Goal: Transaction & Acquisition: Purchase product/service

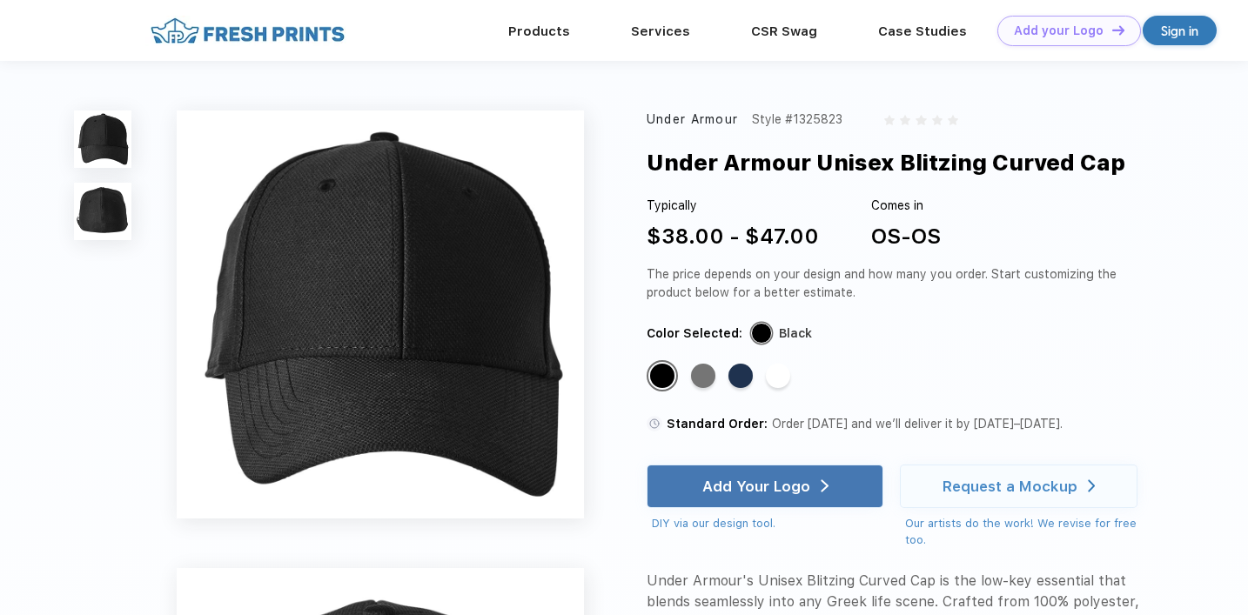
click at [110, 206] on img at bounding box center [102, 211] width 57 height 57
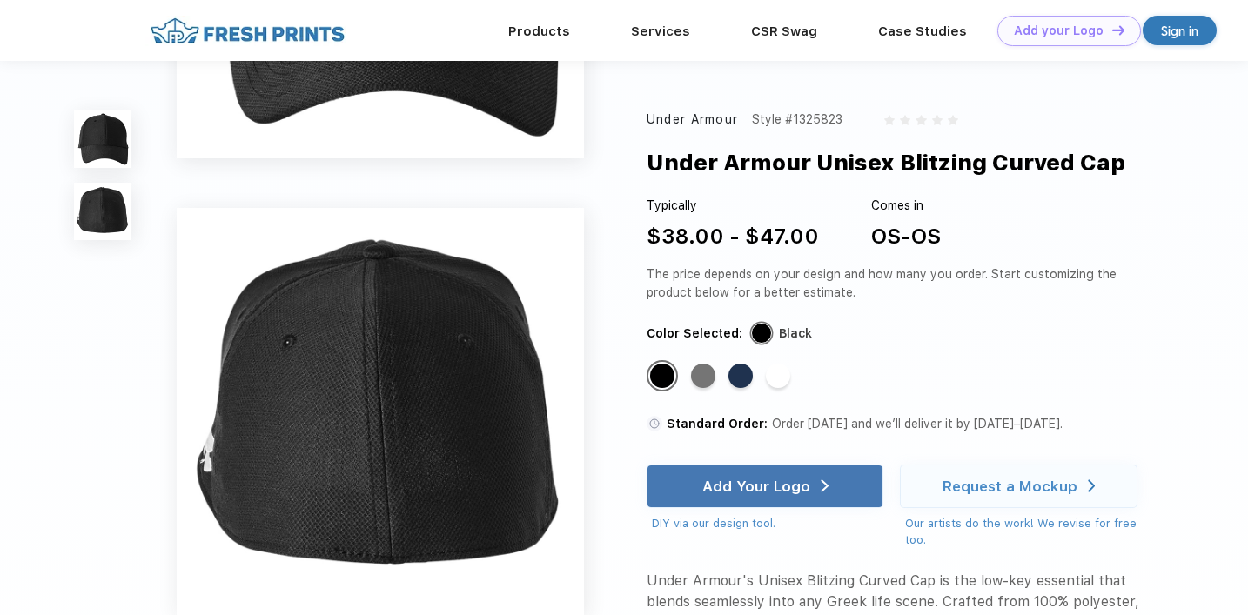
scroll to position [388, 0]
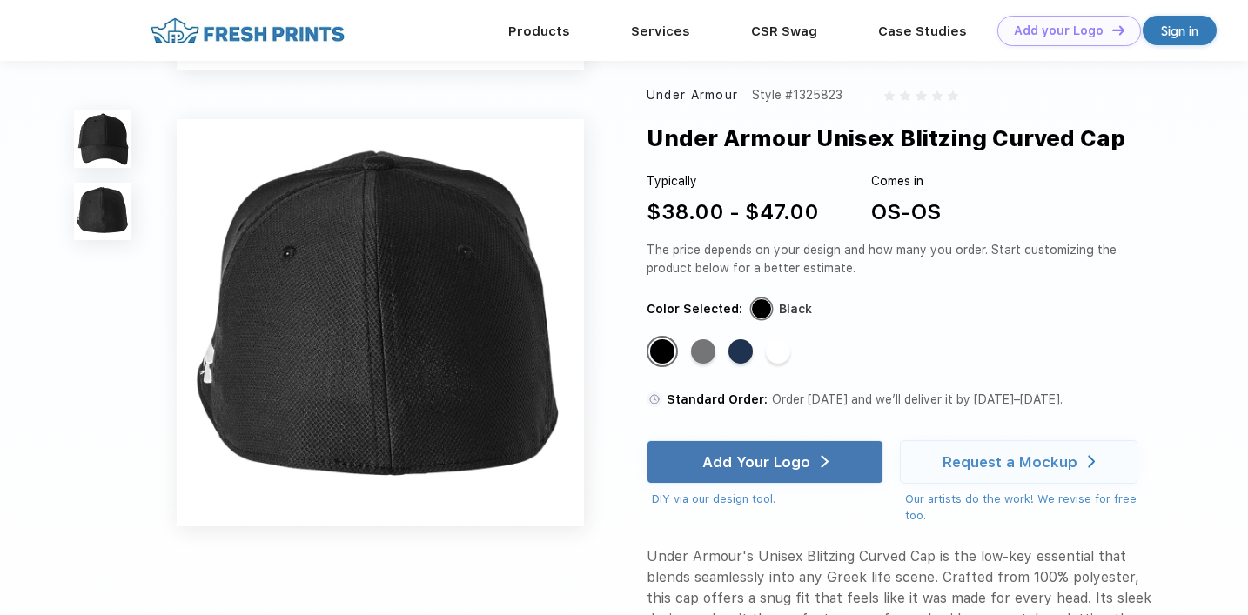
click at [111, 133] on img at bounding box center [102, 139] width 57 height 57
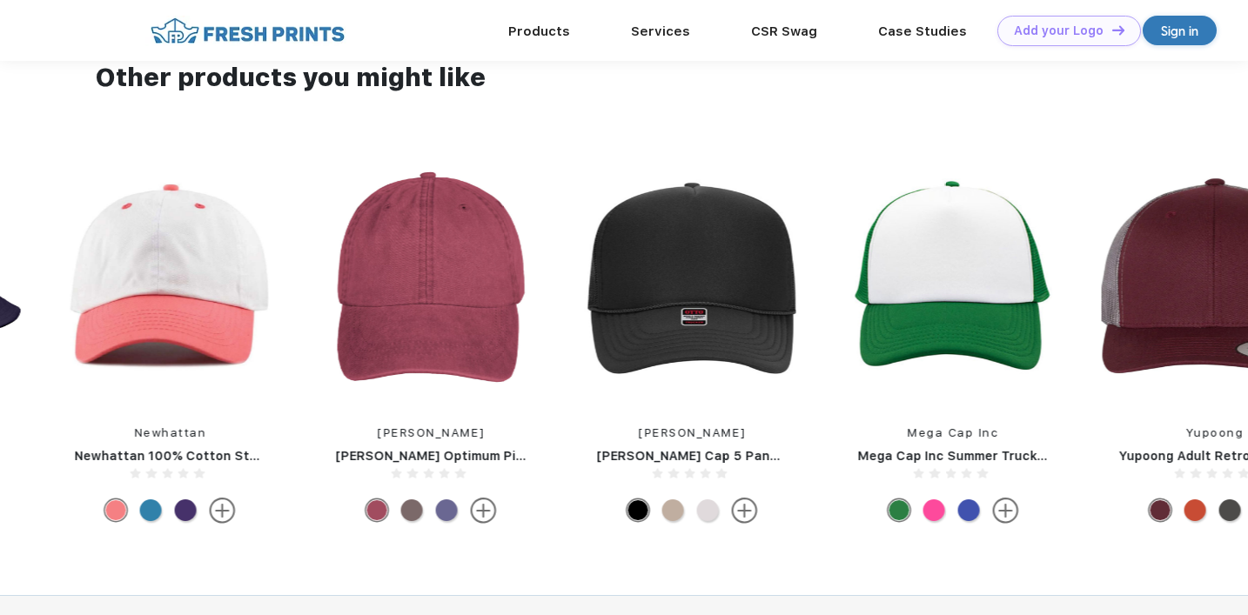
scroll to position [1182, 0]
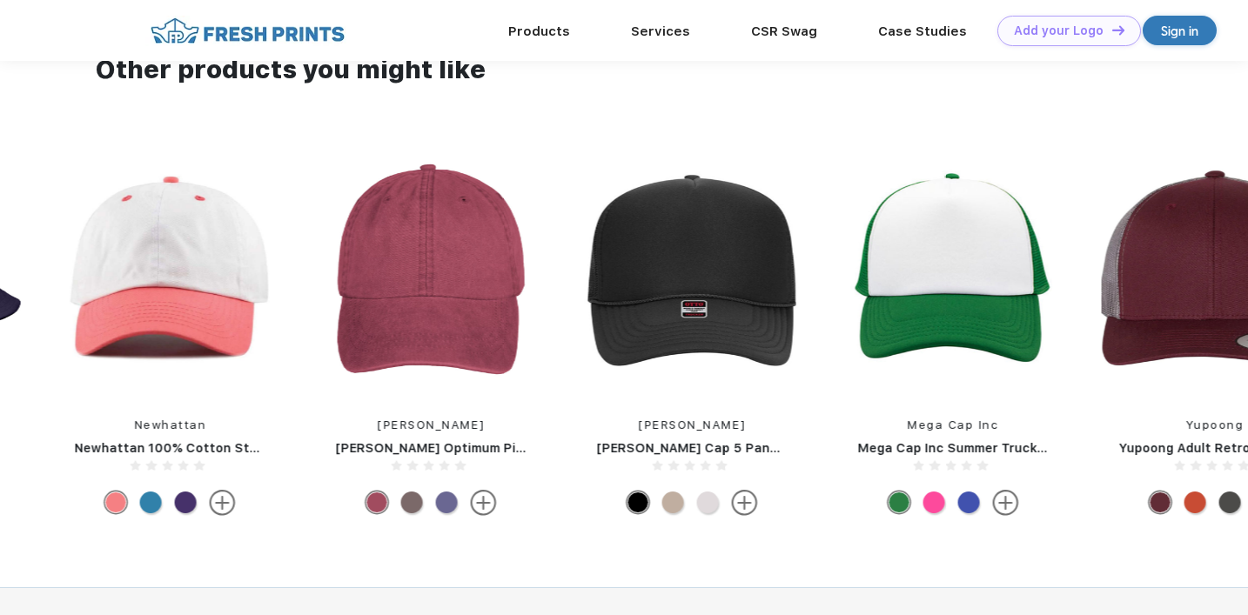
click at [200, 304] on img at bounding box center [170, 269] width 226 height 250
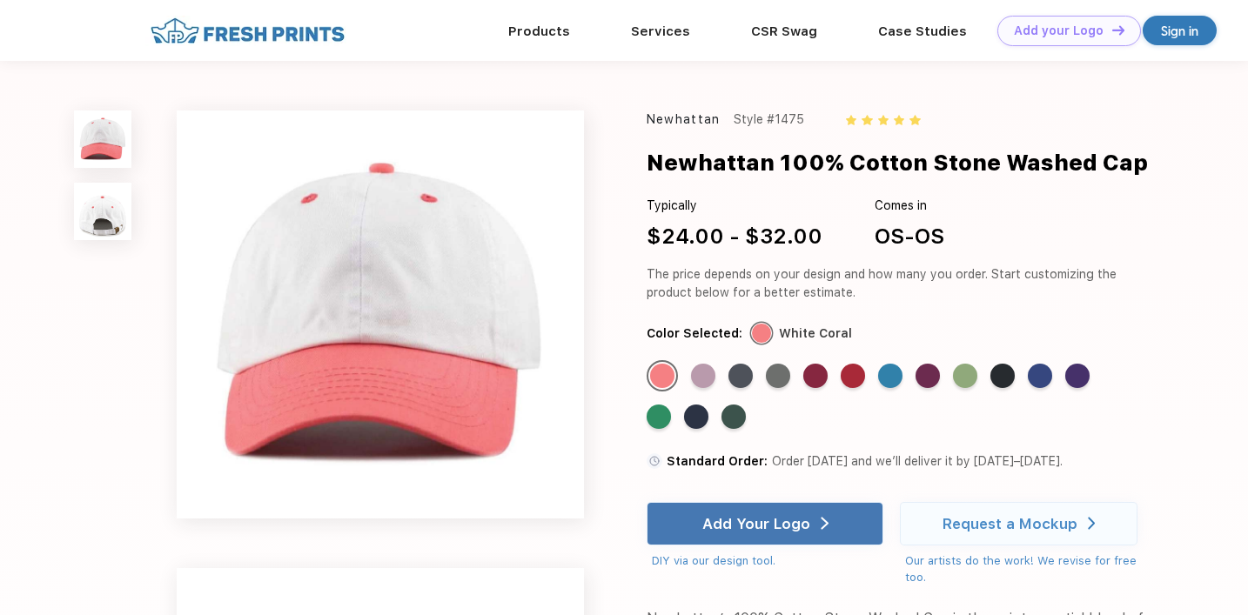
click at [89, 212] on img at bounding box center [102, 211] width 57 height 57
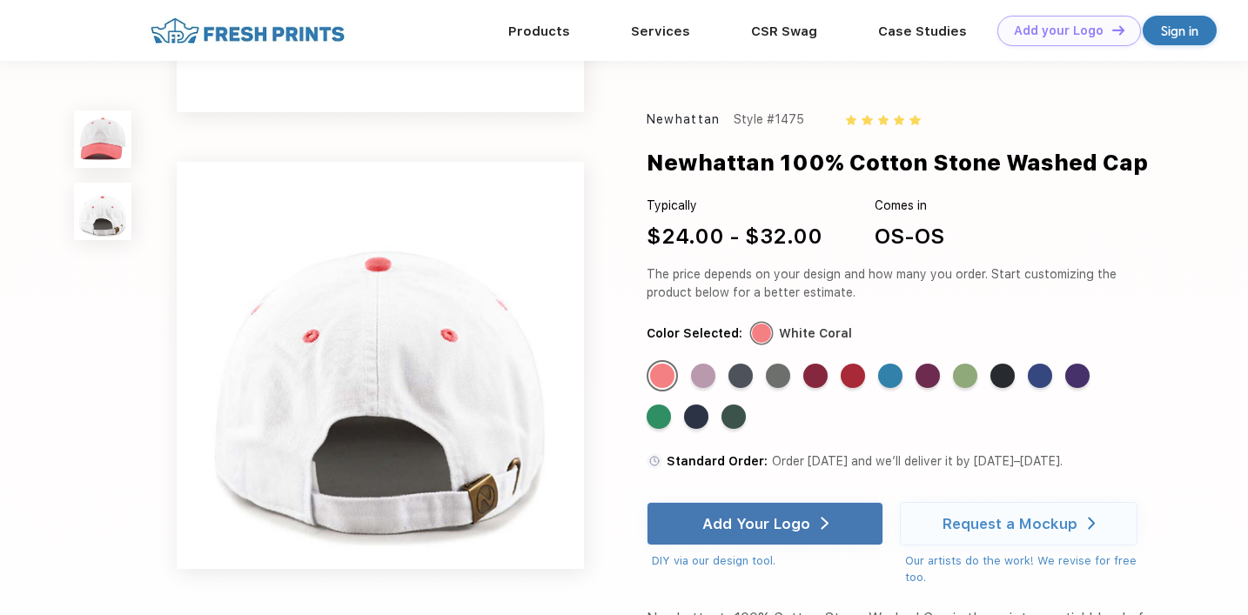
scroll to position [388, 0]
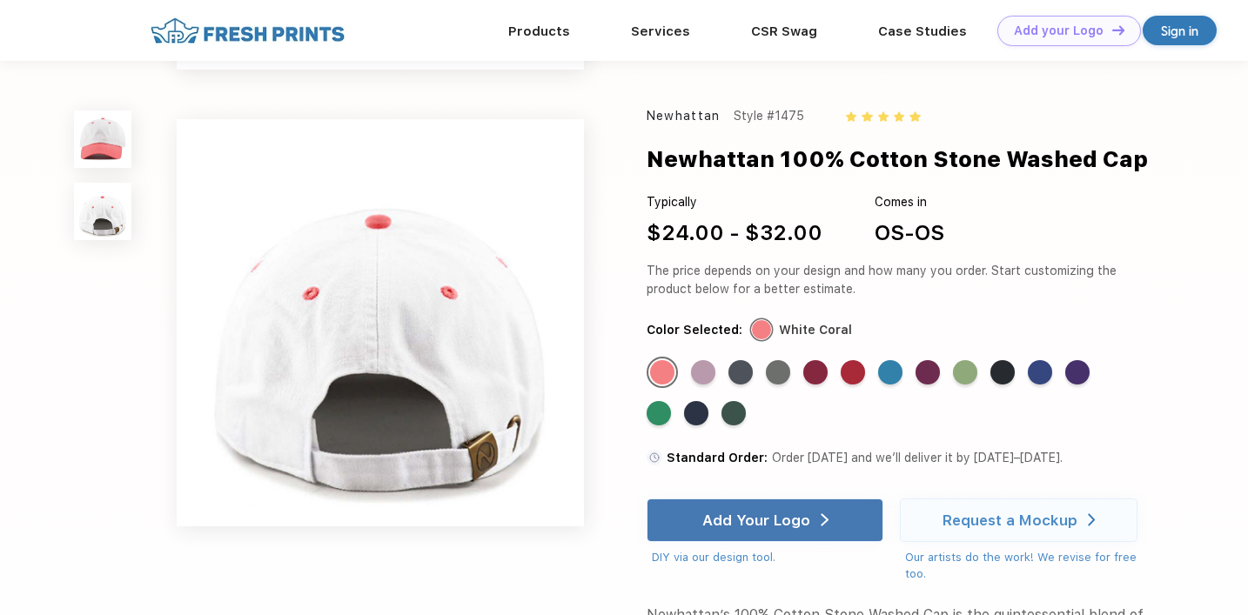
click at [399, 285] on img at bounding box center [380, 322] width 407 height 407
click at [749, 376] on div "Standard Color" at bounding box center [740, 372] width 24 height 24
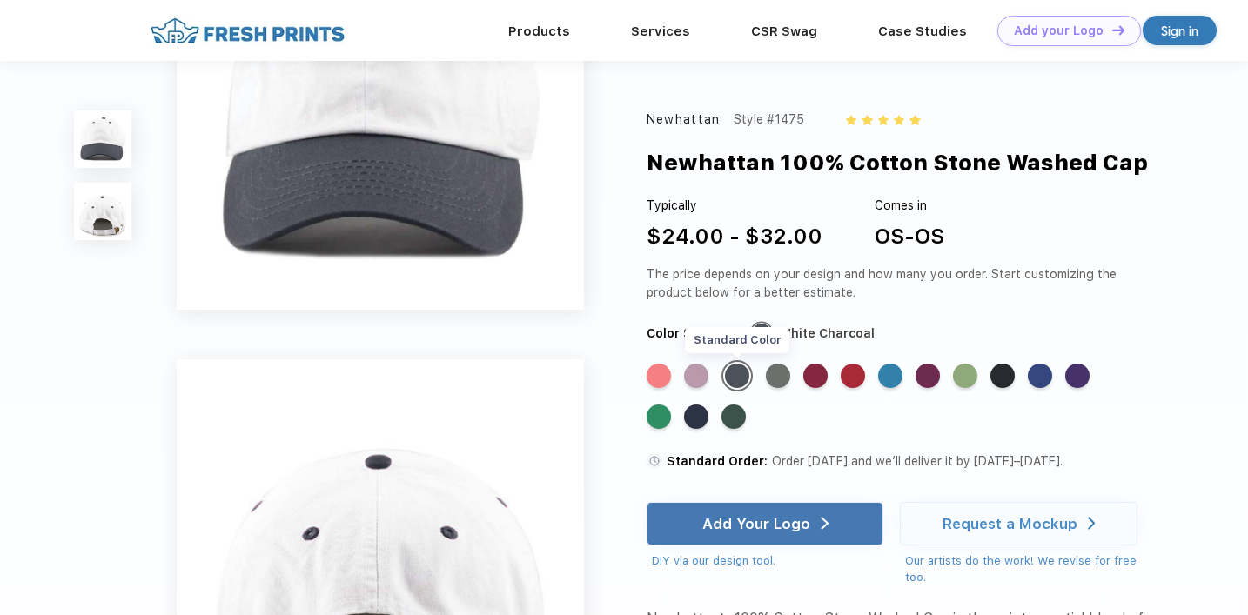
scroll to position [0, 0]
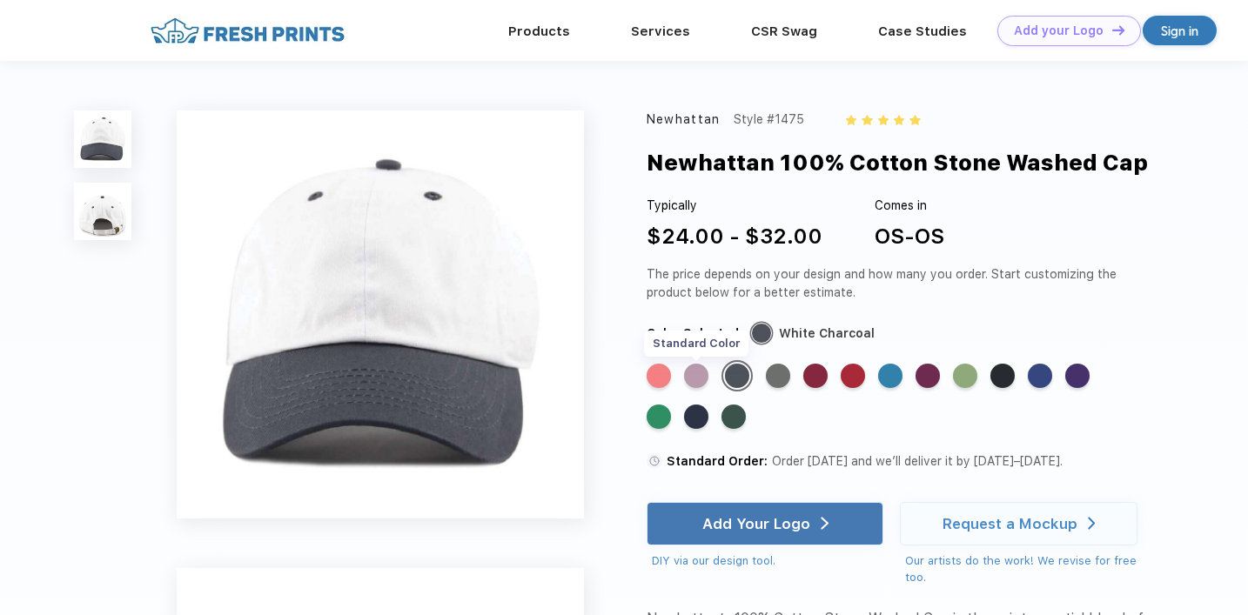
click at [694, 380] on div "Standard Color" at bounding box center [696, 376] width 24 height 24
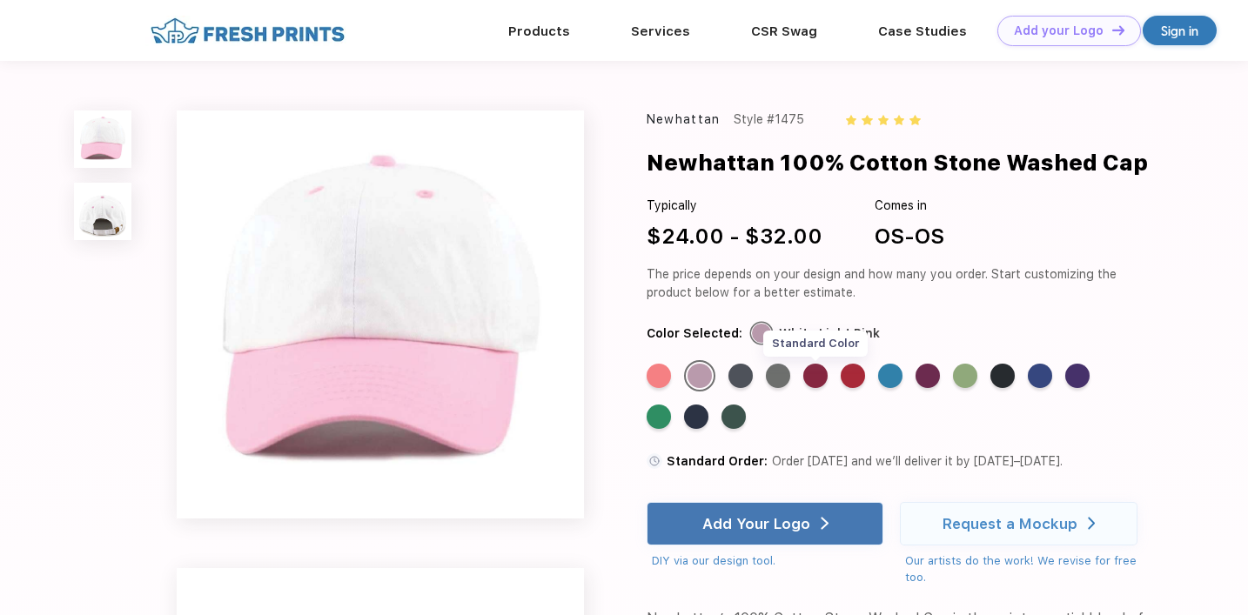
click at [822, 379] on div "Standard Color" at bounding box center [815, 376] width 24 height 24
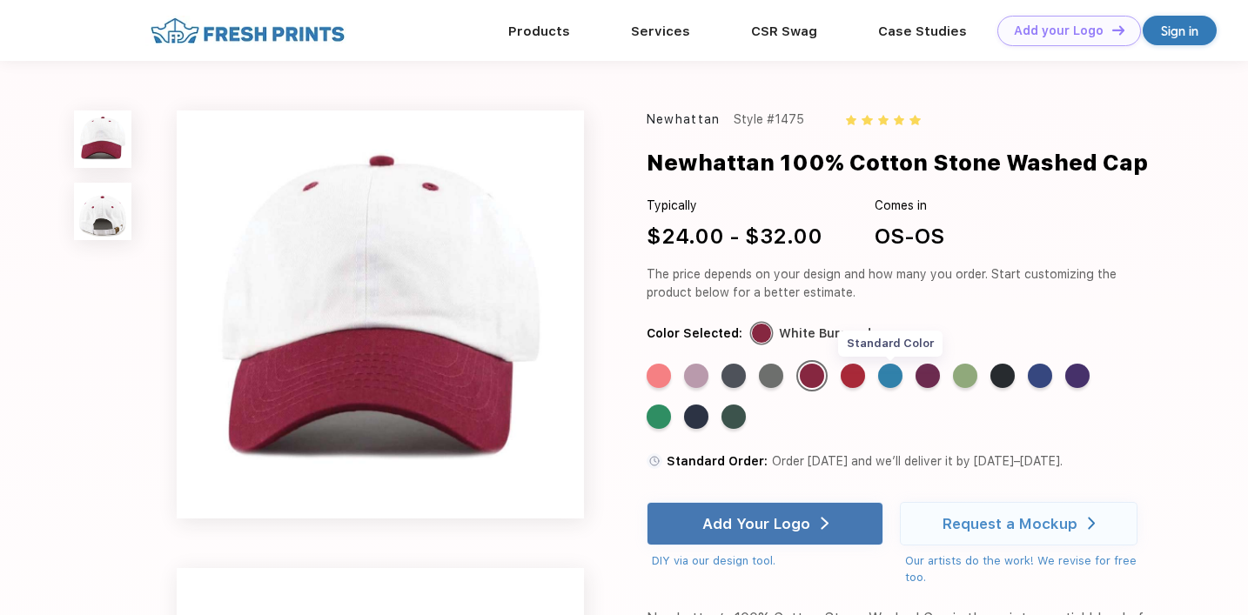
click at [898, 377] on div "Standard Color" at bounding box center [890, 376] width 24 height 24
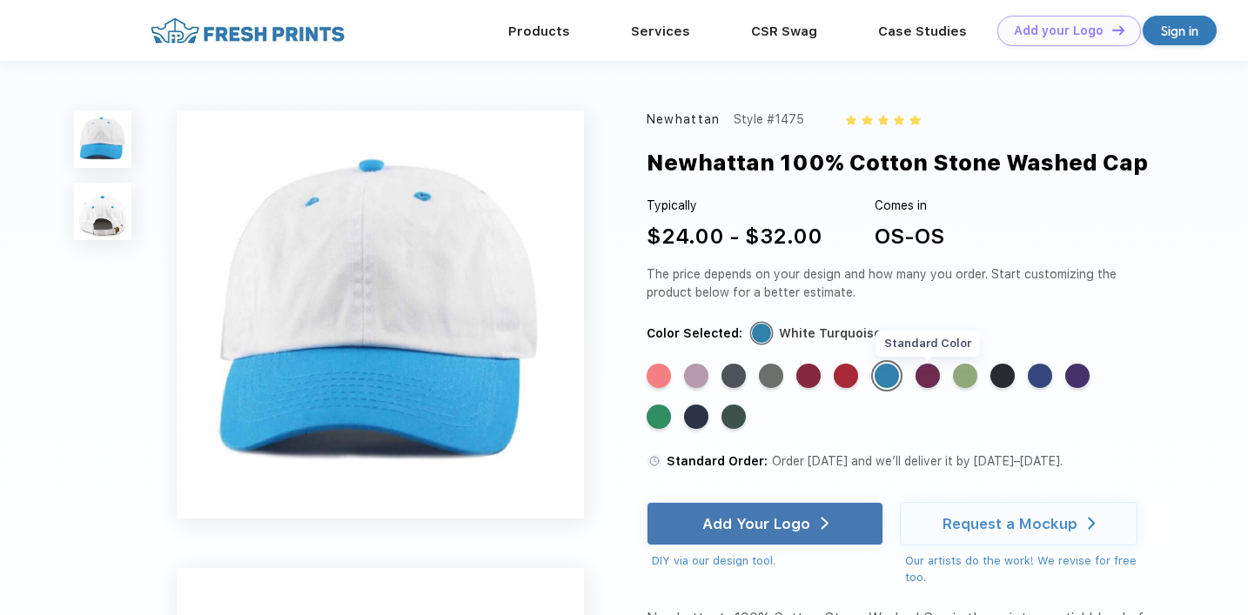
click at [933, 378] on div "Standard Color" at bounding box center [928, 376] width 24 height 24
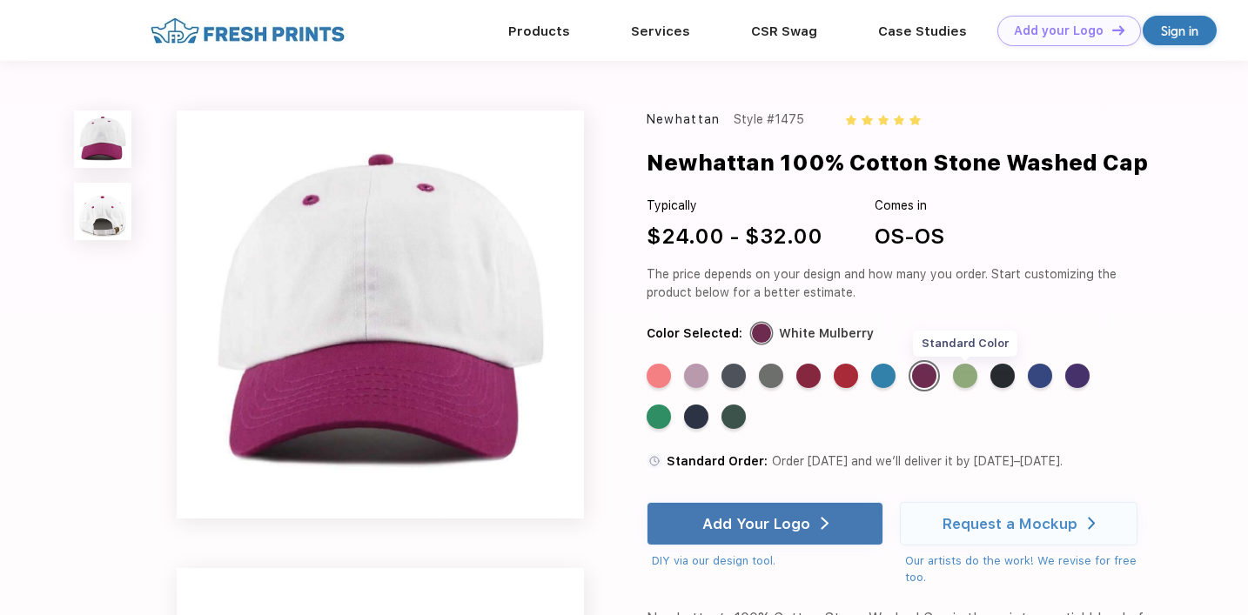
click at [965, 379] on div "Standard Color" at bounding box center [965, 376] width 24 height 24
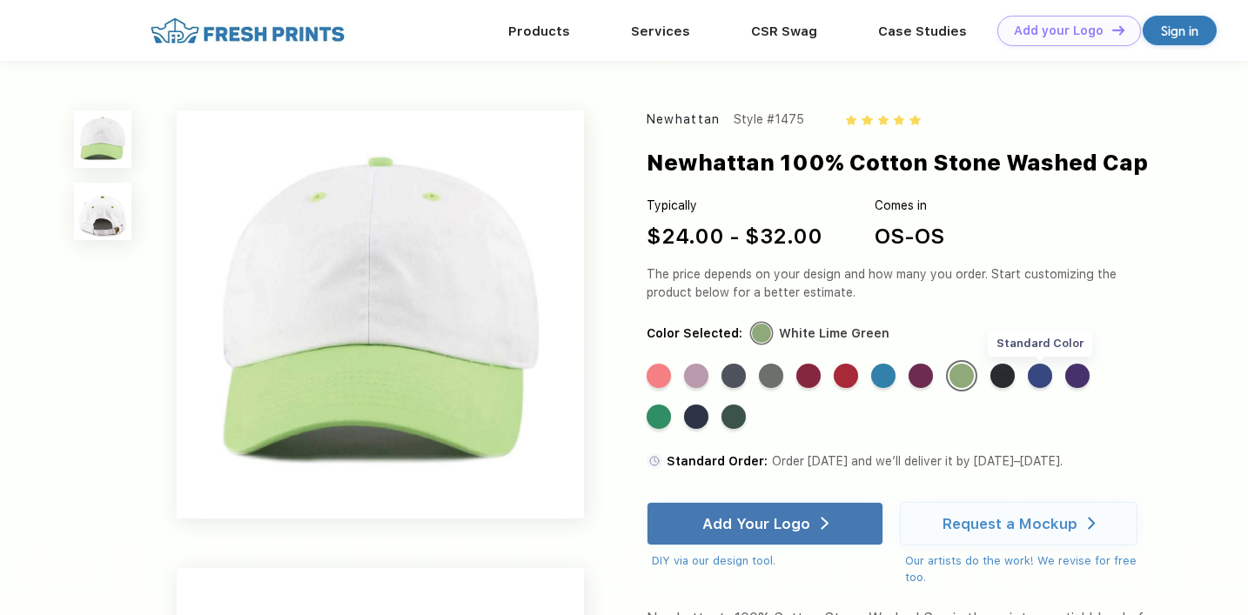
click at [1043, 382] on div "Standard Color" at bounding box center [1040, 376] width 24 height 24
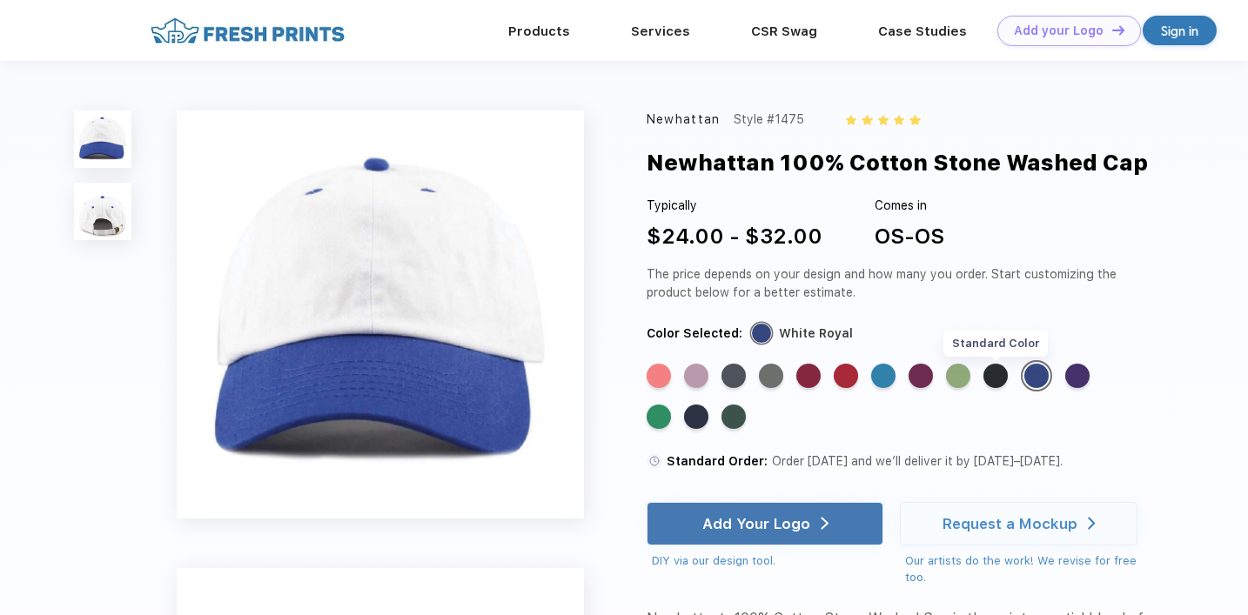
click at [996, 379] on div "Standard Color" at bounding box center [995, 376] width 24 height 24
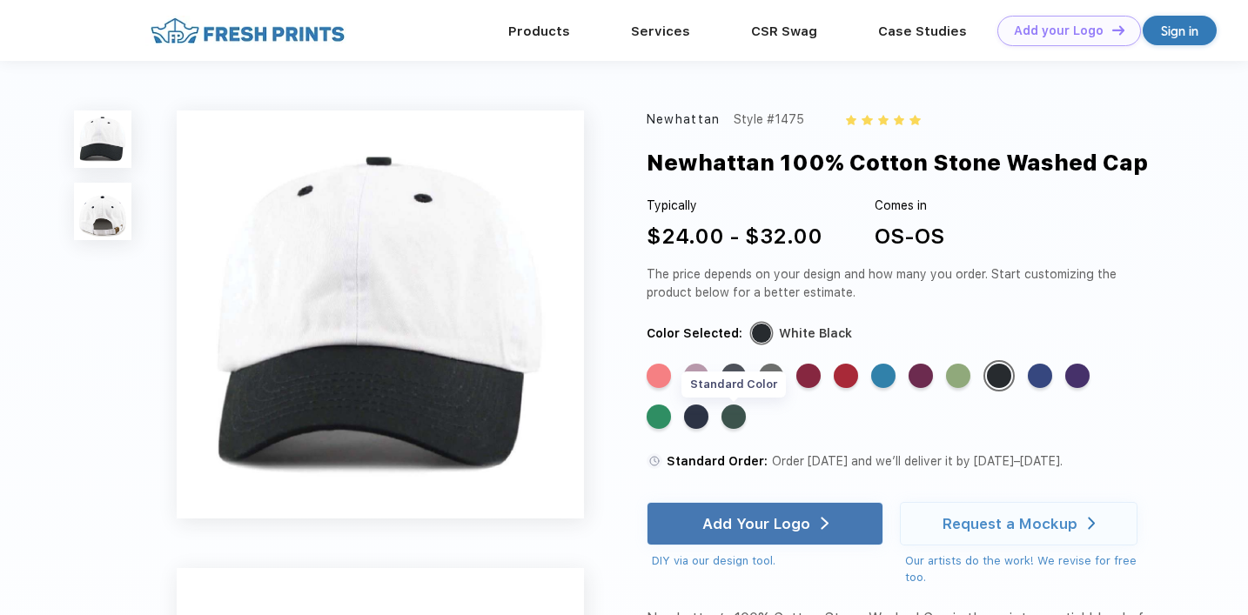
click at [735, 420] on div "Standard Color" at bounding box center [733, 417] width 24 height 24
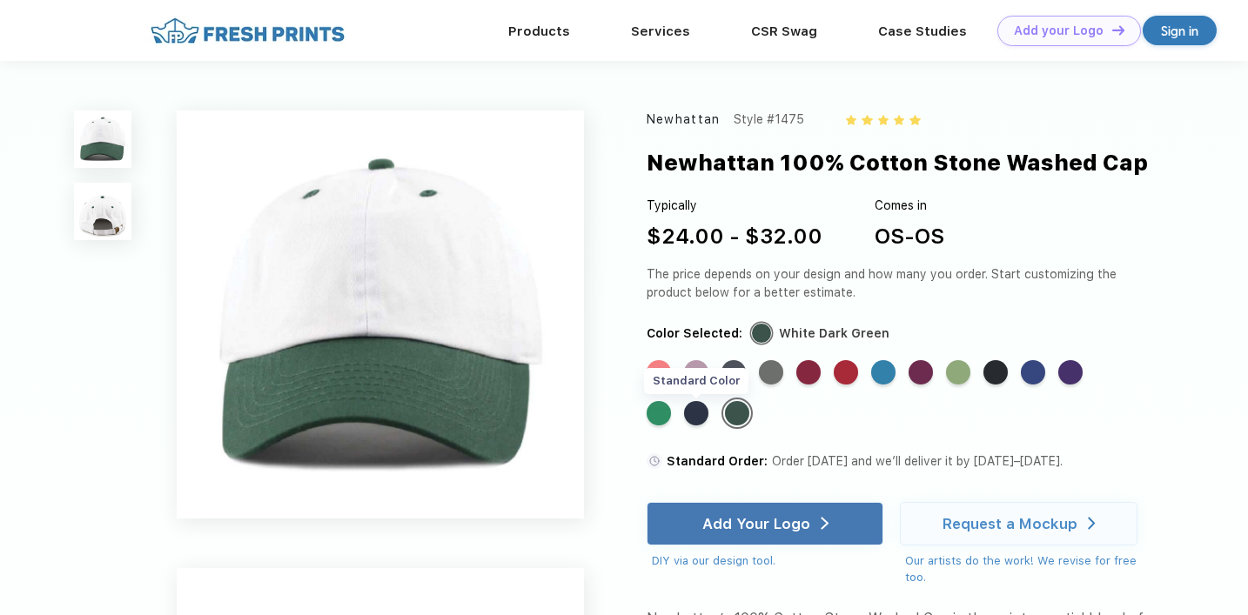
click at [686, 411] on div "Standard Color" at bounding box center [696, 413] width 24 height 24
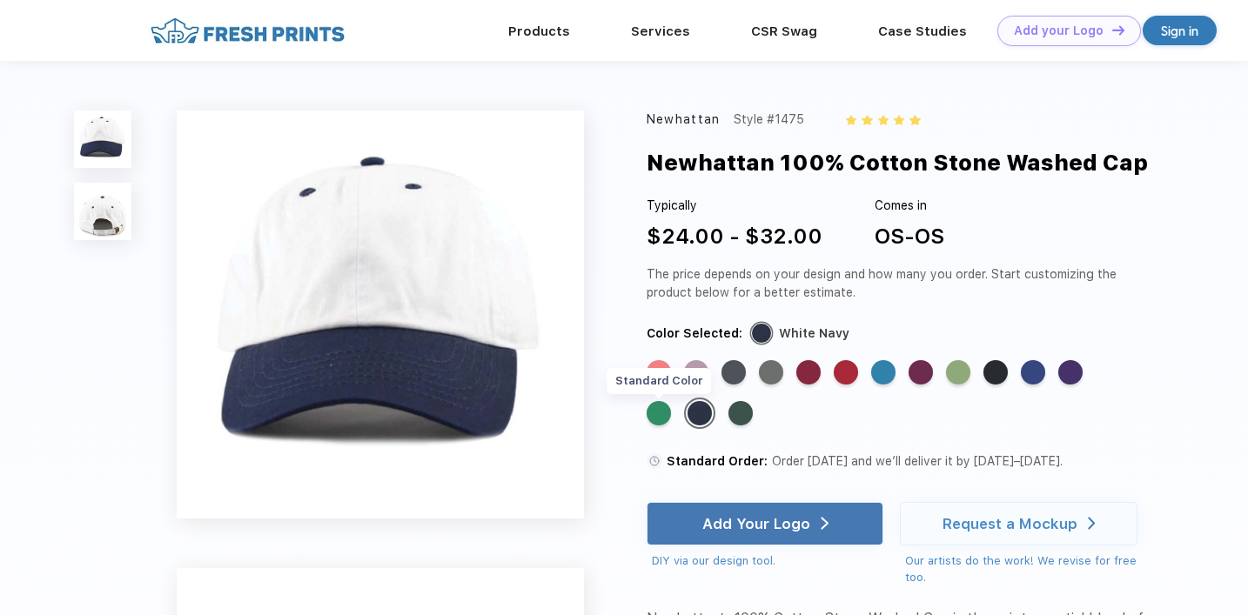
click at [651, 411] on div "Standard Color" at bounding box center [659, 413] width 24 height 24
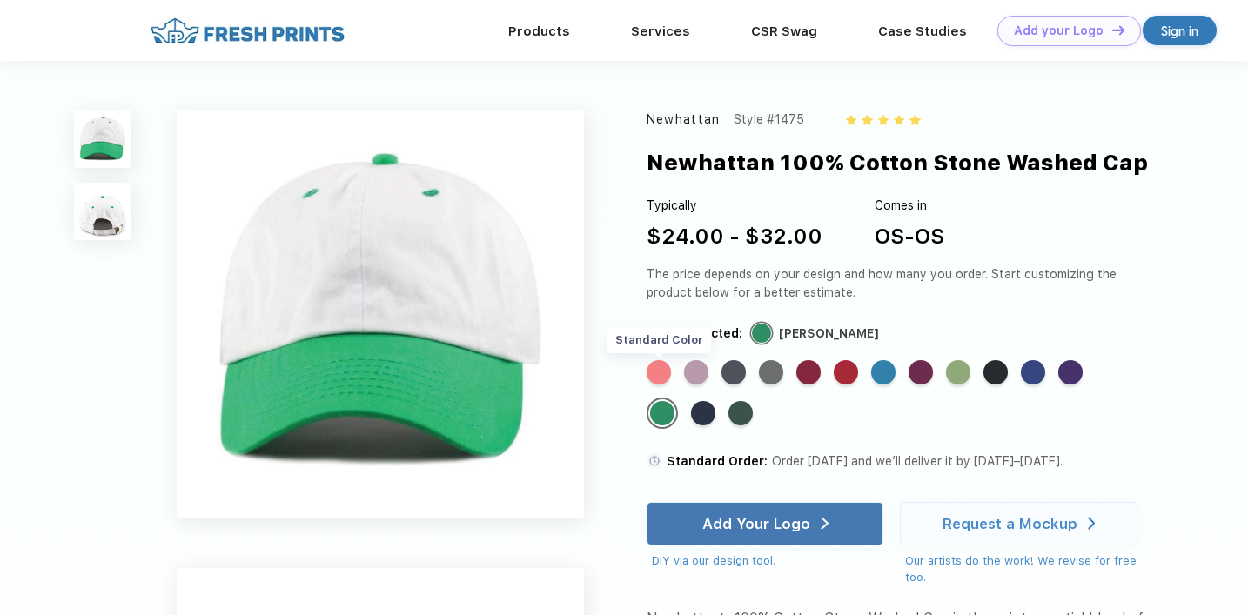
click at [666, 378] on div "Standard Color" at bounding box center [659, 372] width 24 height 24
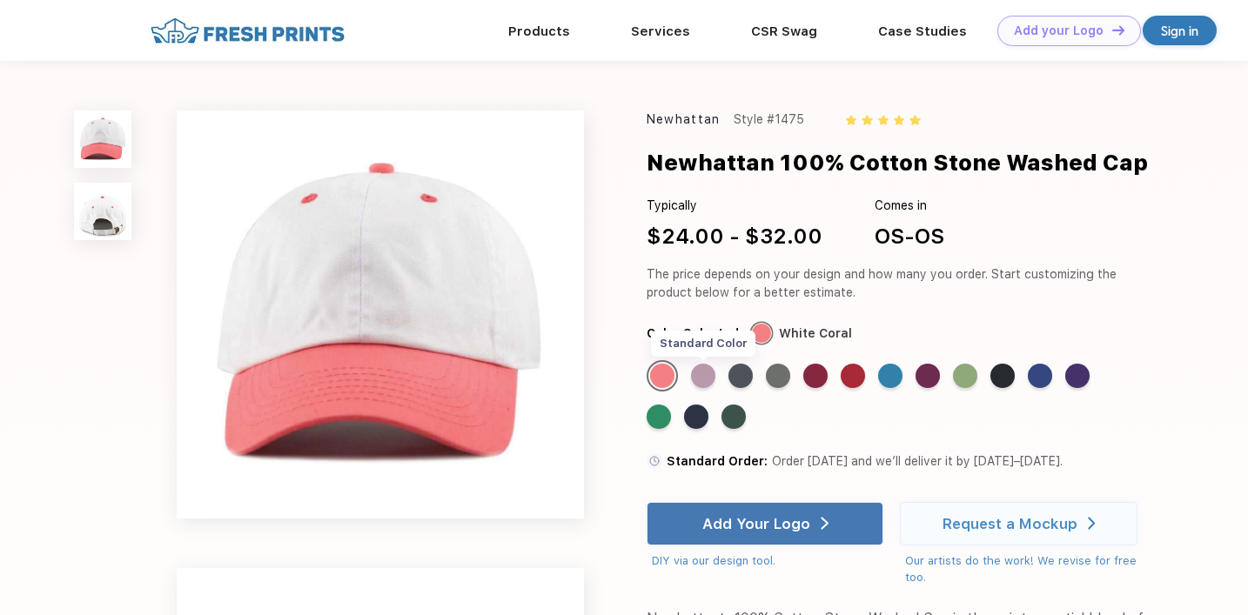
click at [700, 374] on div "Standard Color" at bounding box center [703, 376] width 24 height 24
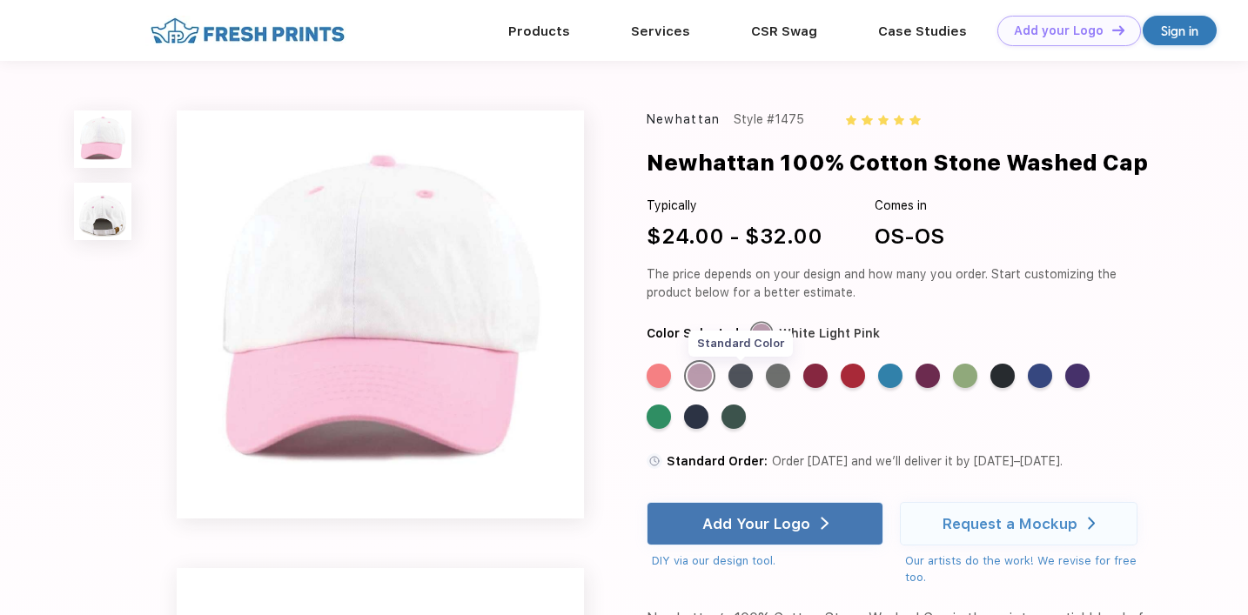
click at [733, 372] on div "Standard Color" at bounding box center [740, 376] width 24 height 24
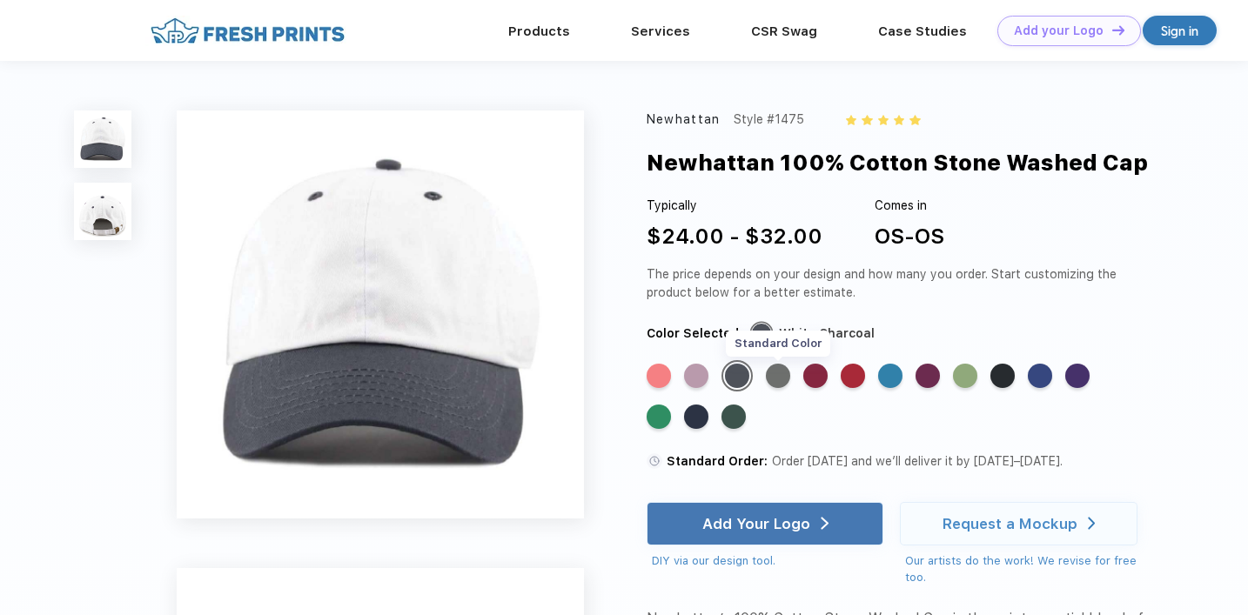
click at [781, 378] on div "Standard Color" at bounding box center [778, 376] width 24 height 24
